Goal: Register for event/course

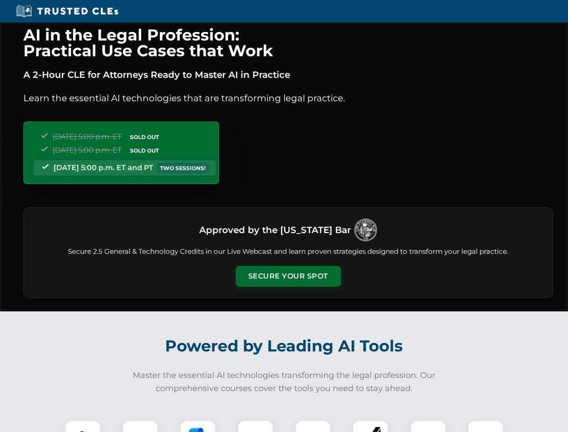
click at [288, 276] on button "Secure Your Spot" at bounding box center [288, 276] width 105 height 21
click at [83, 426] on img at bounding box center [83, 438] width 26 height 26
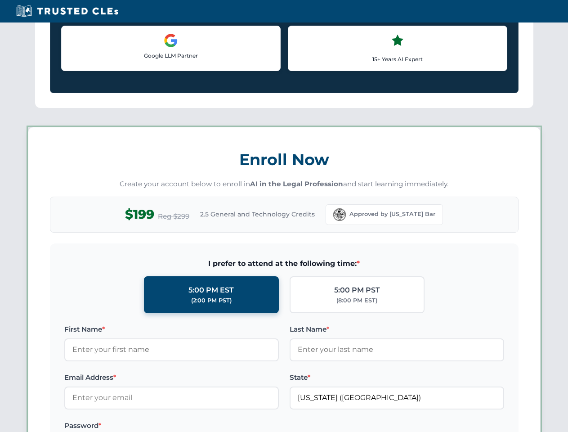
click at [198, 426] on label "Password *" at bounding box center [171, 425] width 215 height 11
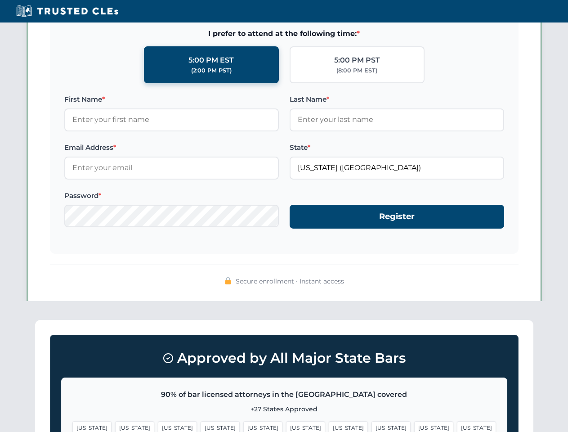
click at [414, 426] on span "[US_STATE]" at bounding box center [433, 427] width 39 height 13
